Goal: Find specific fact: Find specific fact

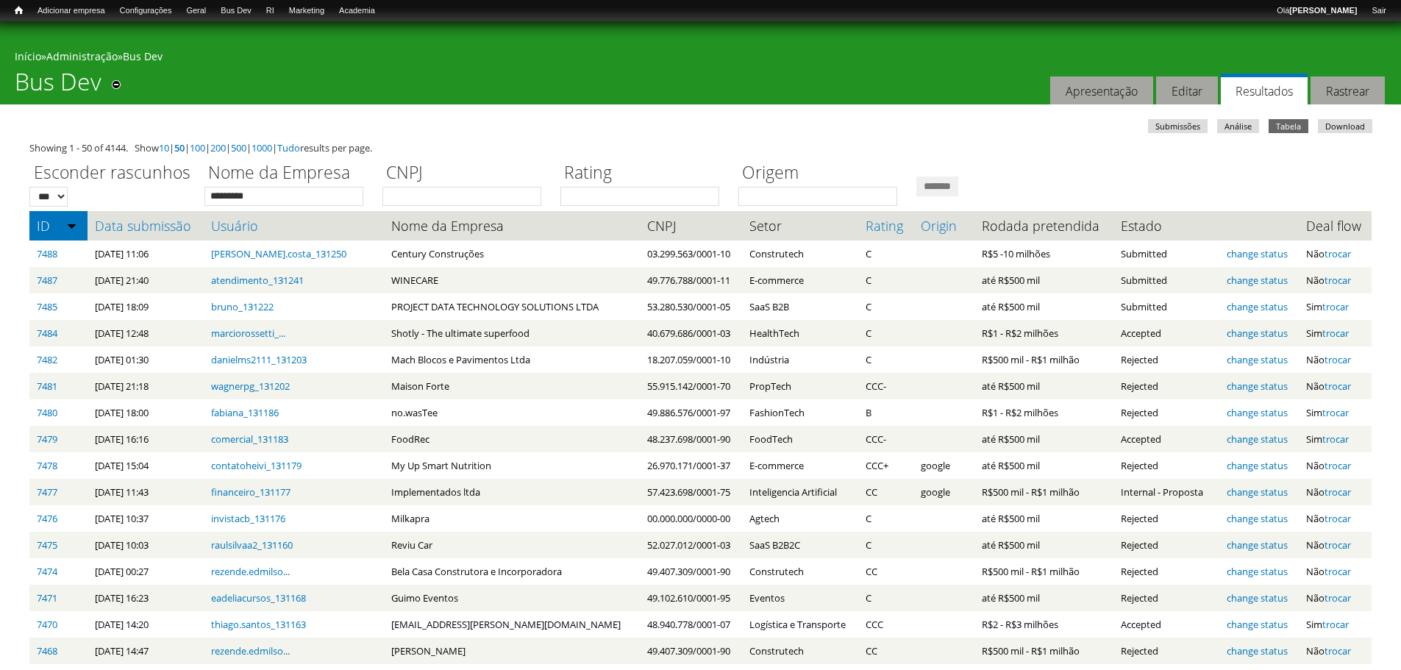
type input "*********"
click at [917, 177] on input "*******" at bounding box center [938, 187] width 42 height 20
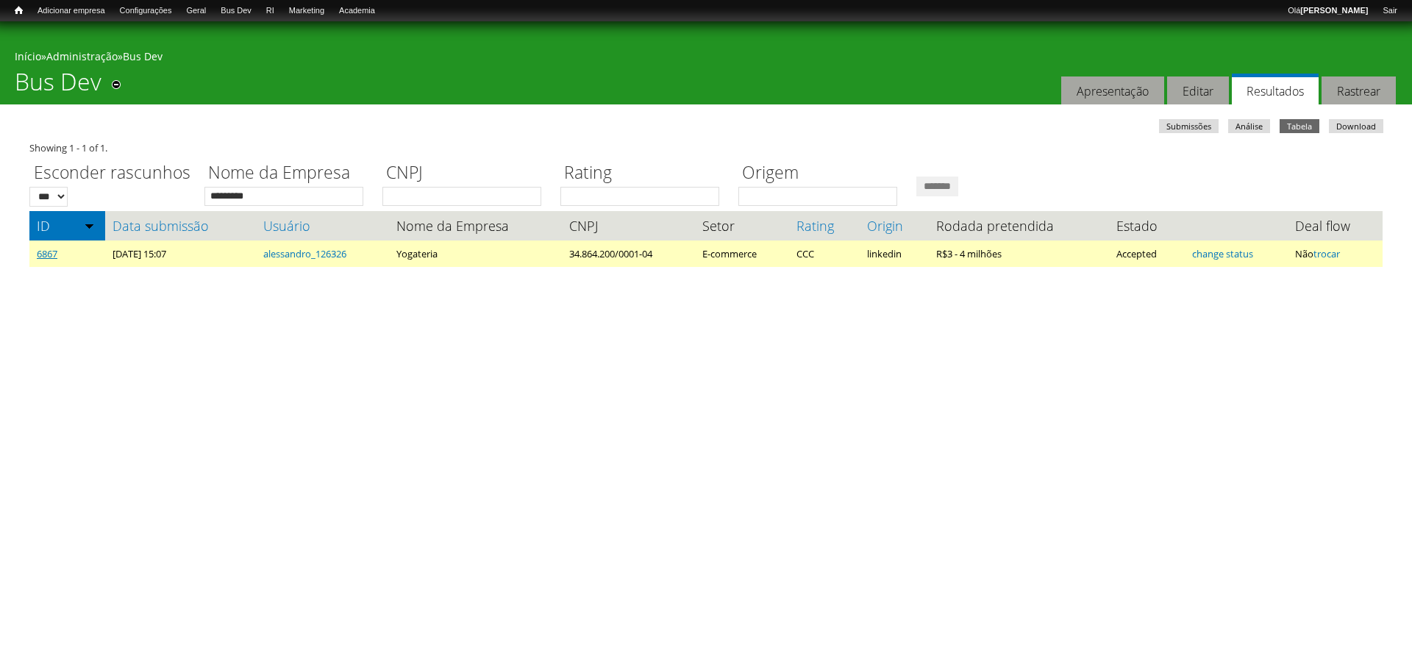
click at [51, 253] on link "6867" at bounding box center [47, 253] width 21 height 13
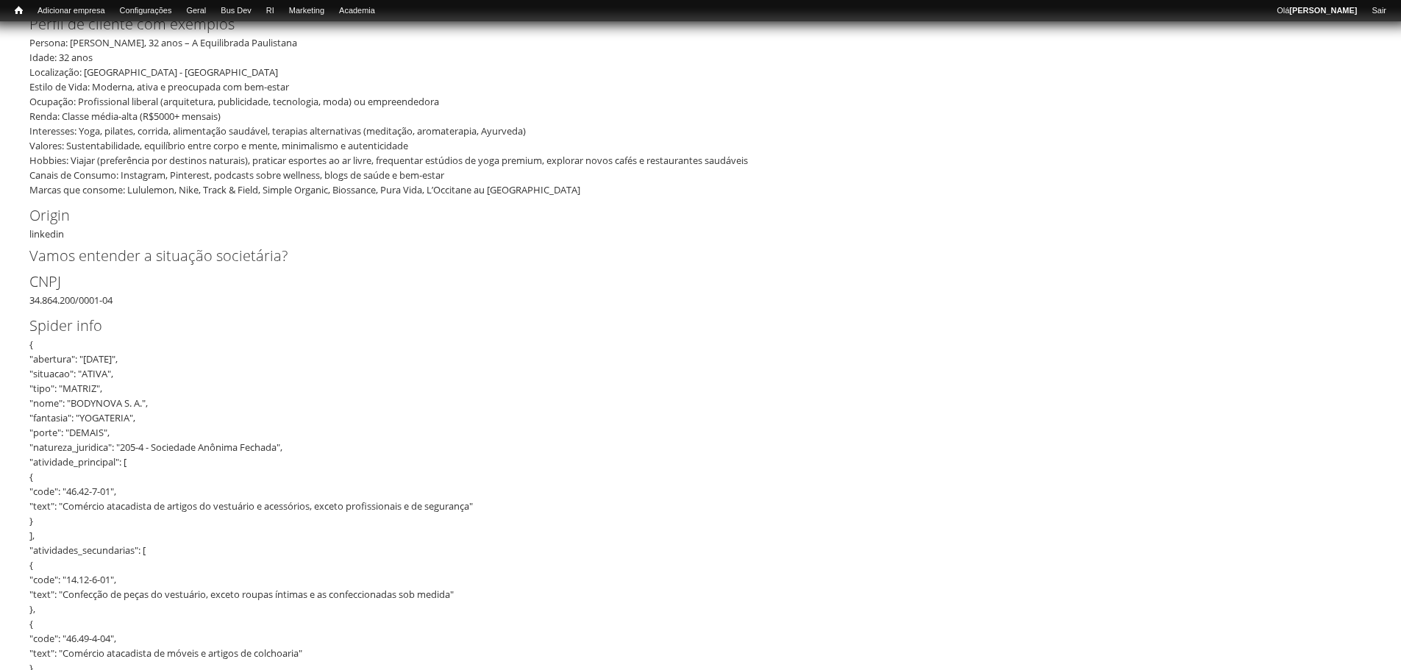
scroll to position [736, 0]
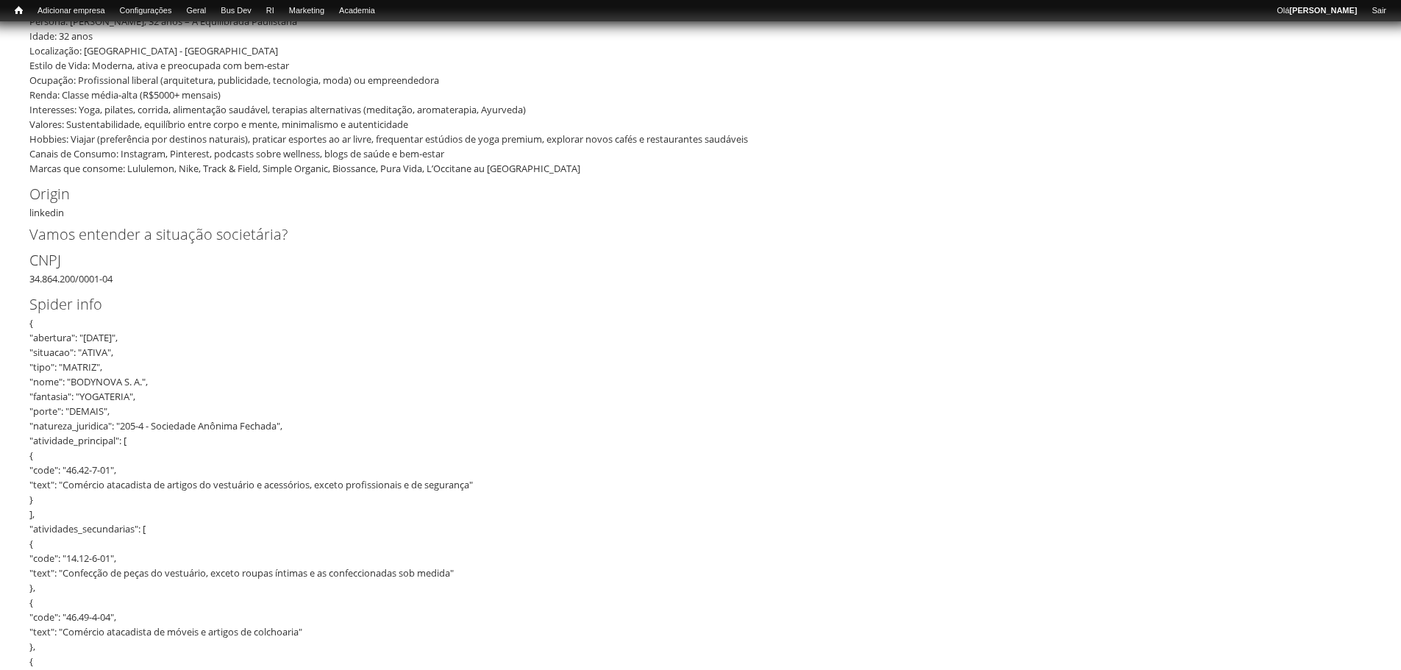
click at [84, 268] on div "CNPJ 34.864.200/0001-04" at bounding box center [700, 267] width 1342 height 37
copy div "34.864.200/0001-04"
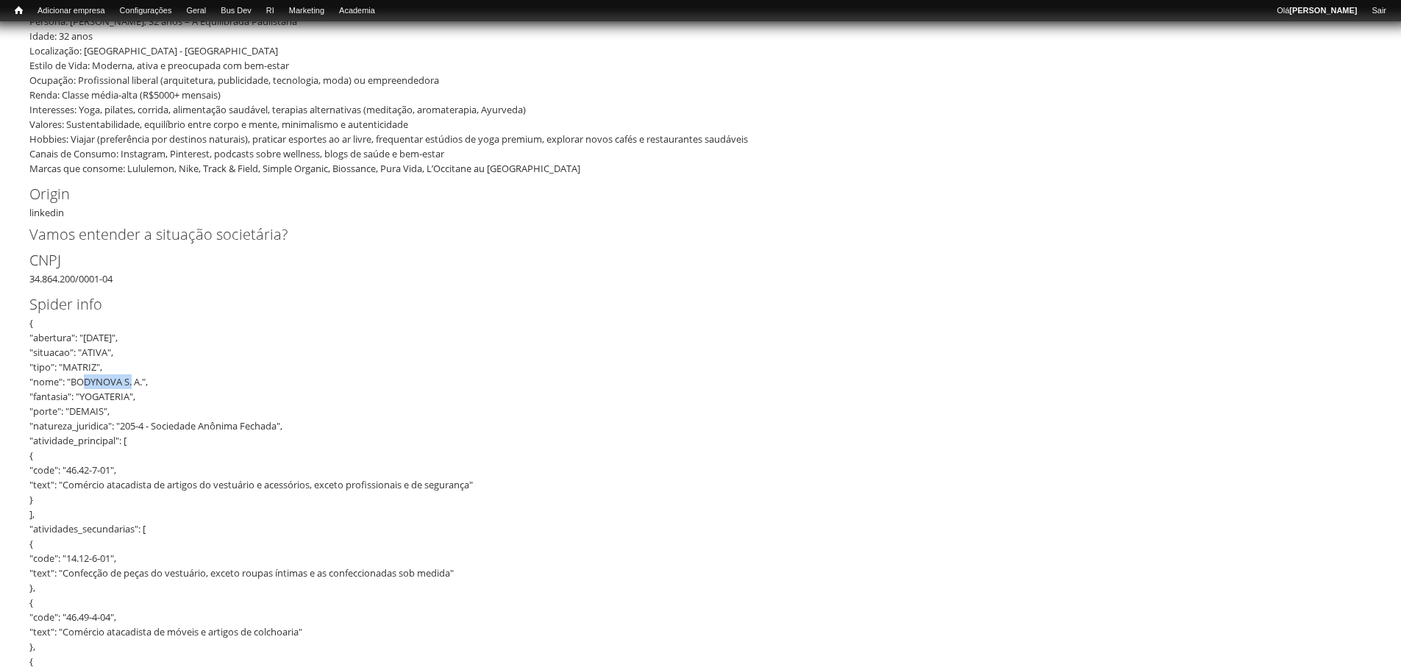
drag, startPoint x: 73, startPoint y: 370, endPoint x: 146, endPoint y: 371, distance: 72.8
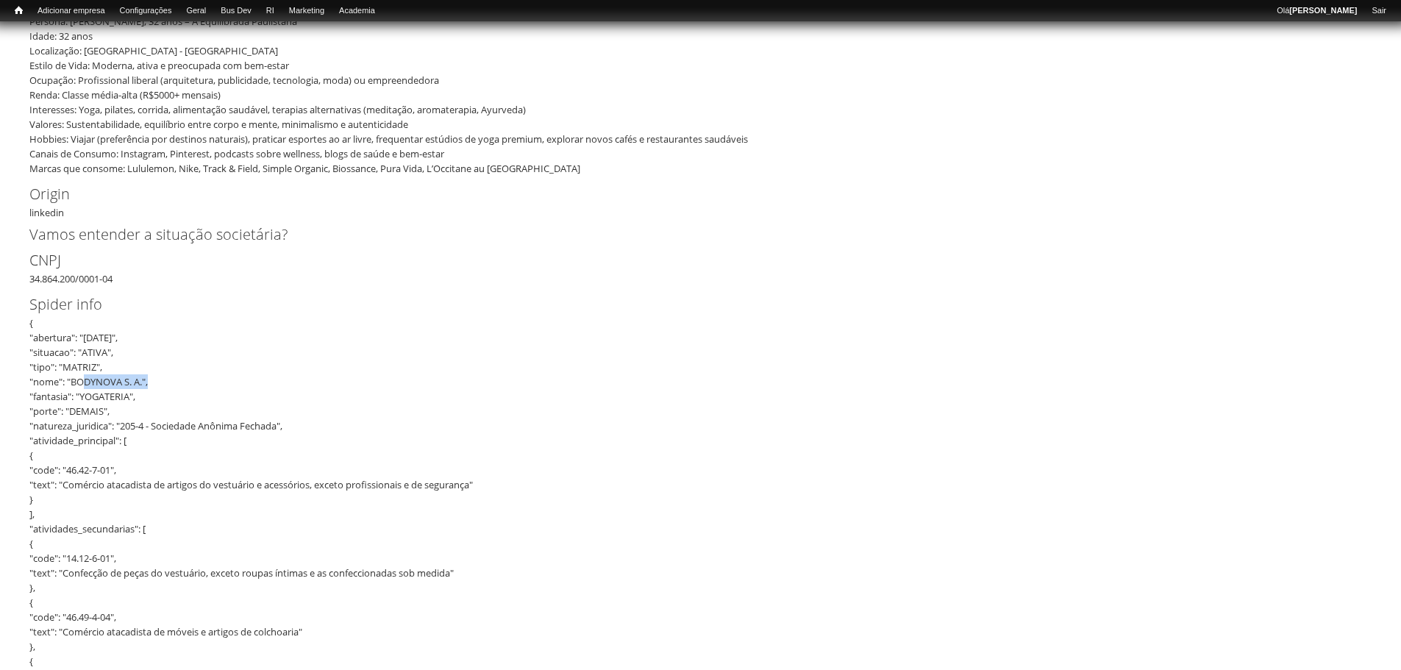
copy div "BODYNOVA S. A."
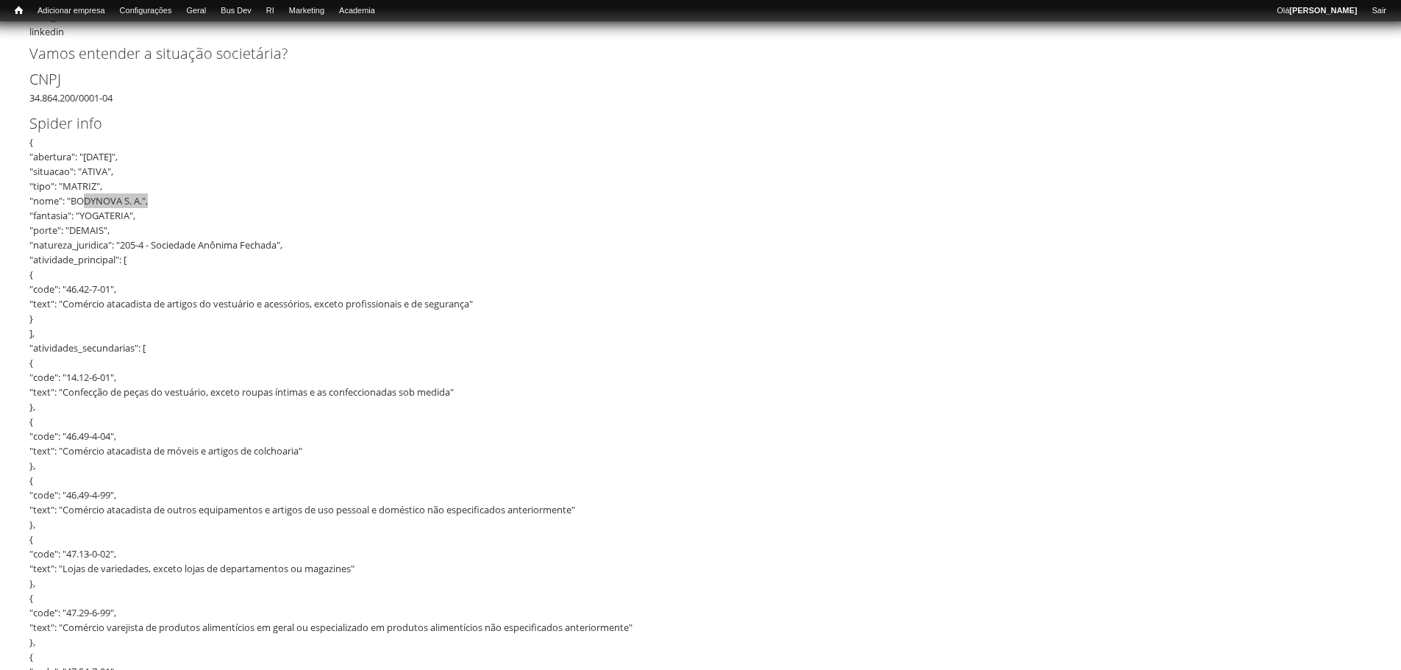
scroll to position [883, 0]
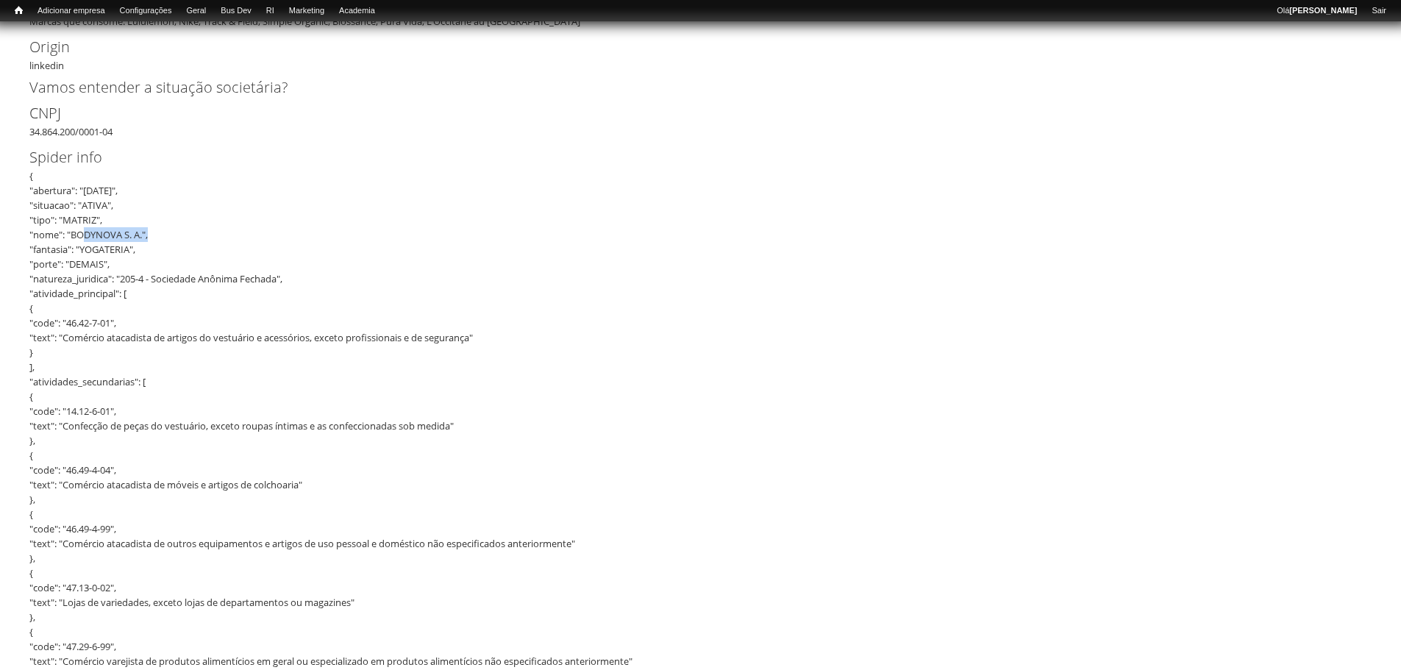
drag, startPoint x: 133, startPoint y: 174, endPoint x: 88, endPoint y: 179, distance: 45.9
copy div "13/09/2019"
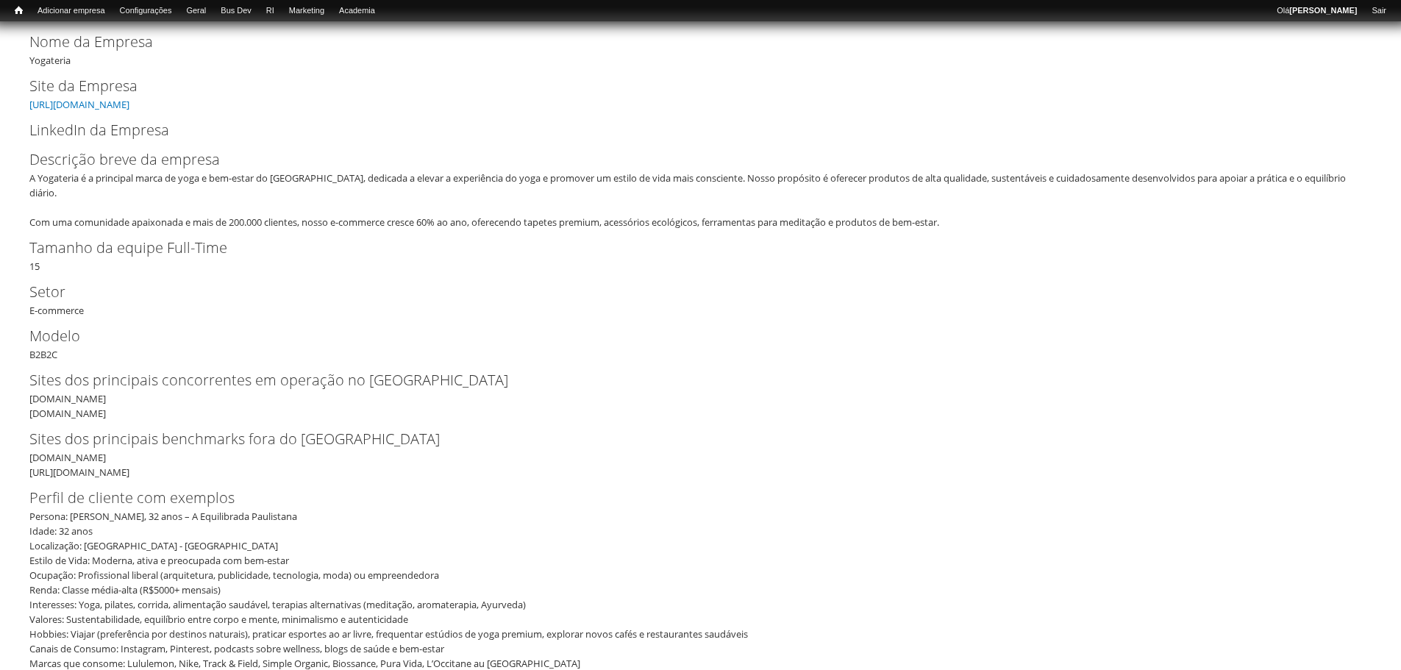
scroll to position [147, 0]
